Goal: Information Seeking & Learning: Learn about a topic

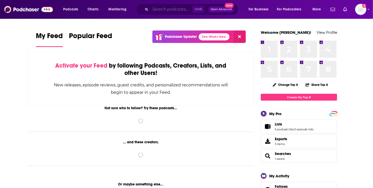
click at [162, 8] on input "Search podcasts, credits, & more..." at bounding box center [171, 9] width 42 height 8
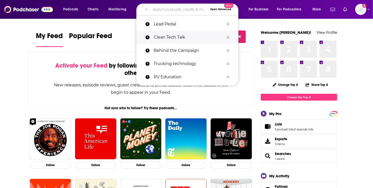
click at [165, 37] on p "Clean Tech Talk" at bounding box center [189, 37] width 71 height 13
type input "Clean Tech Talk"
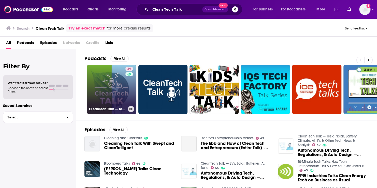
click at [108, 95] on link "49 CleanTech Talk — Tesla, Solar, Battery, Climate, AI, EV, & Other Tech News &…" at bounding box center [111, 89] width 49 height 49
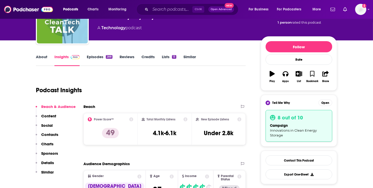
scroll to position [40, 0]
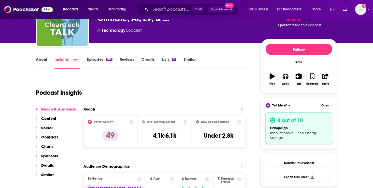
click at [91, 60] on link "Episodes 288" at bounding box center [100, 63] width 26 height 12
